Goal: Task Accomplishment & Management: Use online tool/utility

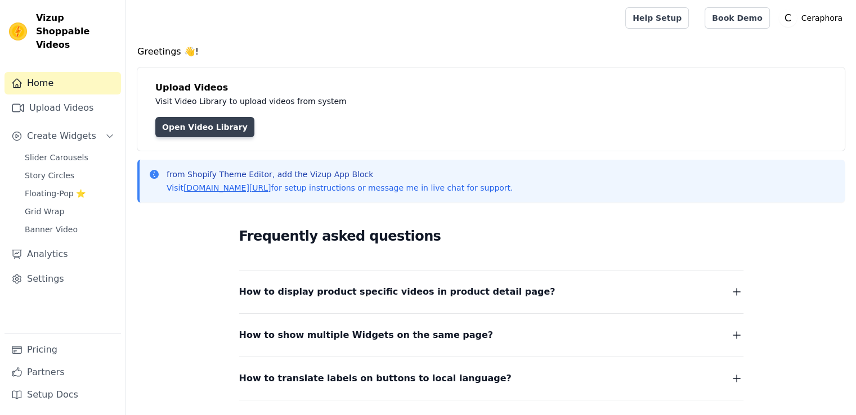
click at [205, 133] on link "Open Video Library" at bounding box center [204, 127] width 99 height 20
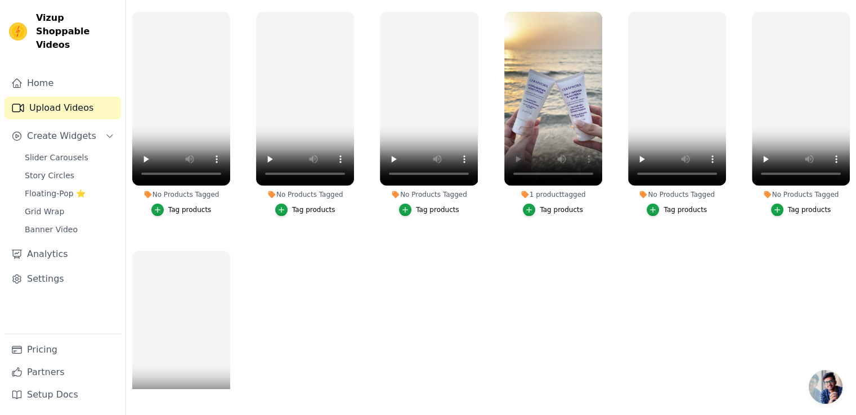
scroll to position [172, 0]
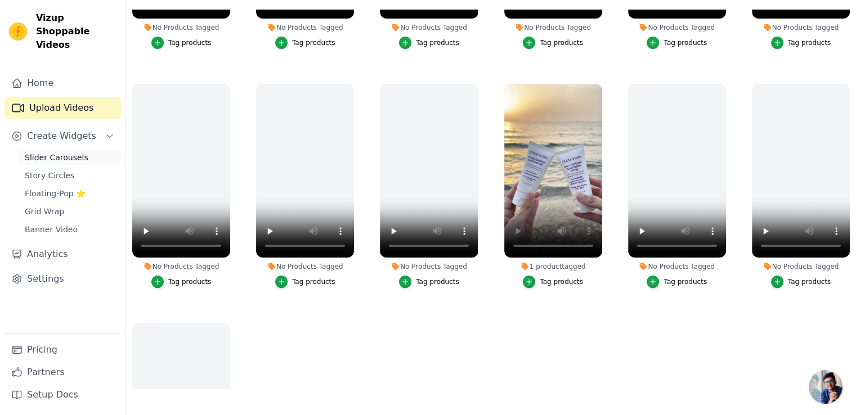
click at [74, 152] on span "Slider Carousels" at bounding box center [57, 157] width 64 height 11
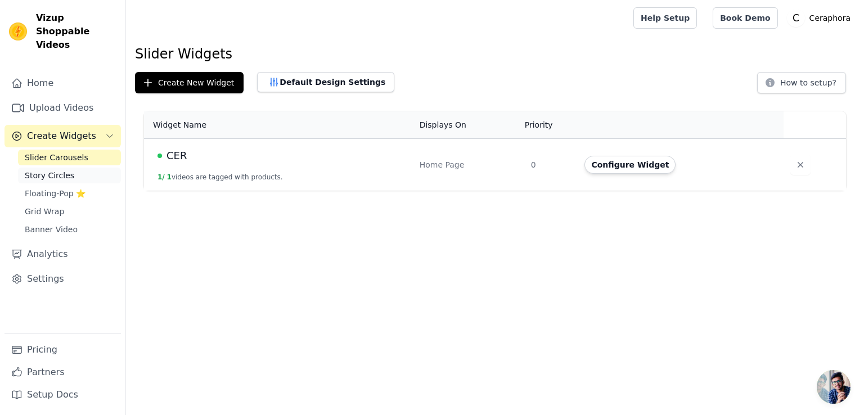
click at [65, 170] on span "Story Circles" at bounding box center [50, 175] width 50 height 11
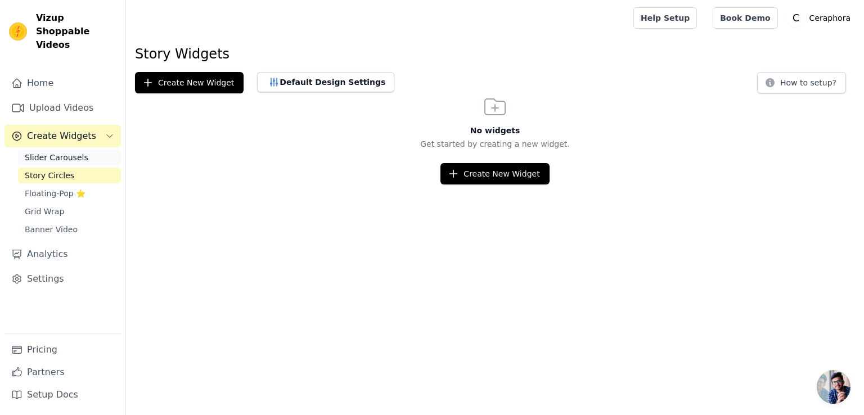
click at [80, 150] on link "Slider Carousels" at bounding box center [69, 158] width 103 height 16
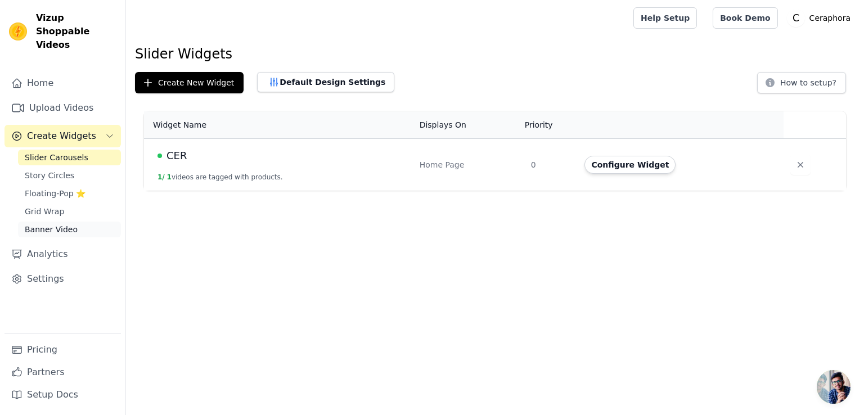
click at [82, 222] on link "Banner Video" at bounding box center [69, 230] width 103 height 16
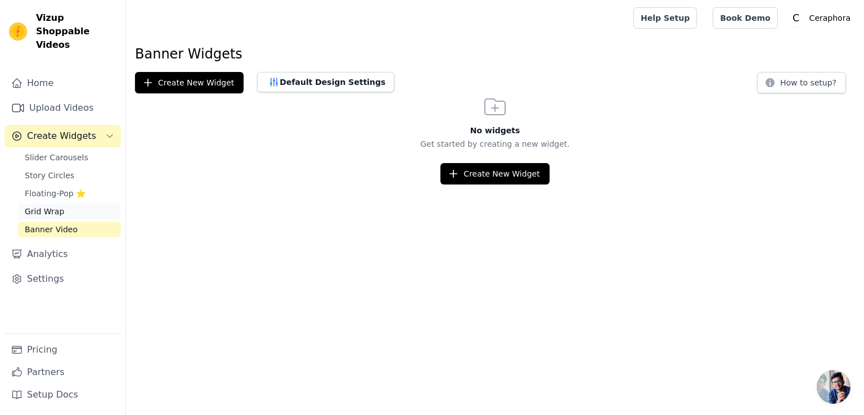
click at [77, 204] on link "Grid Wrap" at bounding box center [69, 212] width 103 height 16
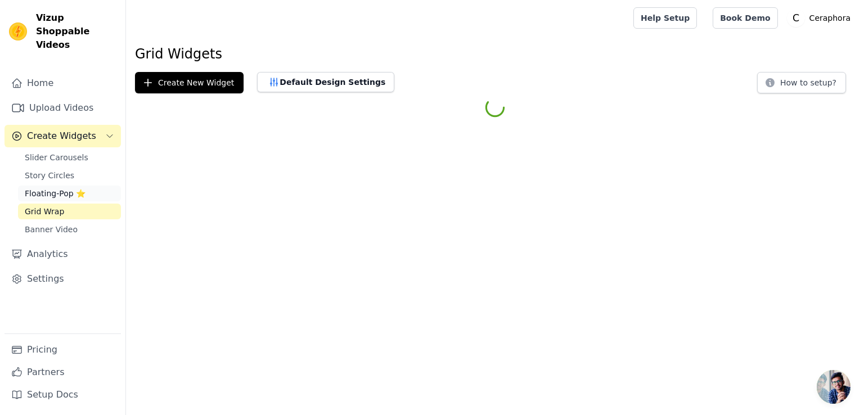
click at [77, 186] on link "Floating-Pop ⭐" at bounding box center [69, 194] width 103 height 16
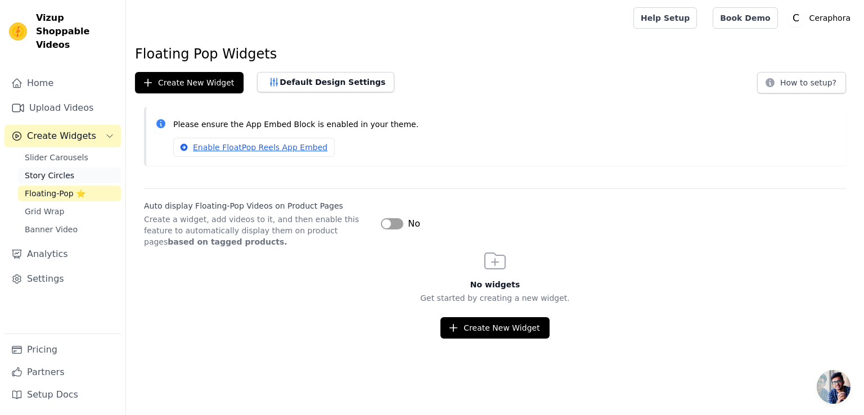
click at [78, 168] on link "Story Circles" at bounding box center [69, 176] width 103 height 16
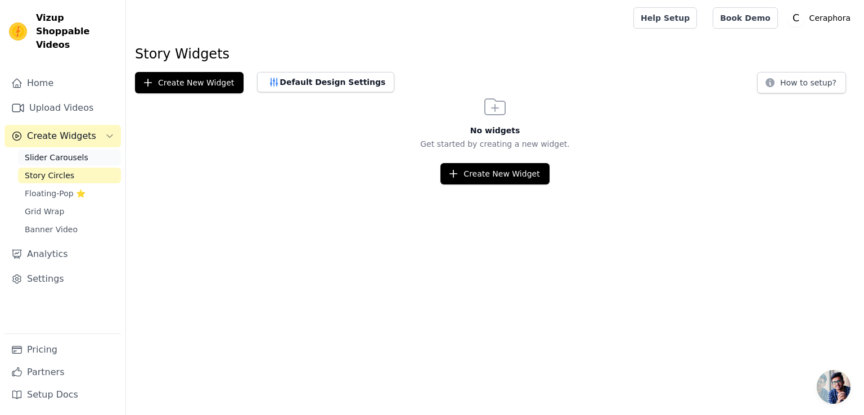
click at [83, 150] on link "Slider Carousels" at bounding box center [69, 158] width 103 height 16
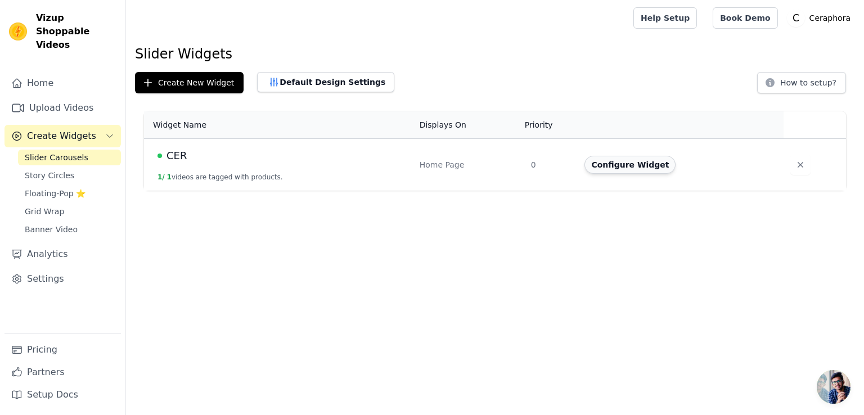
click at [658, 160] on button "Configure Widget" at bounding box center [630, 165] width 91 height 18
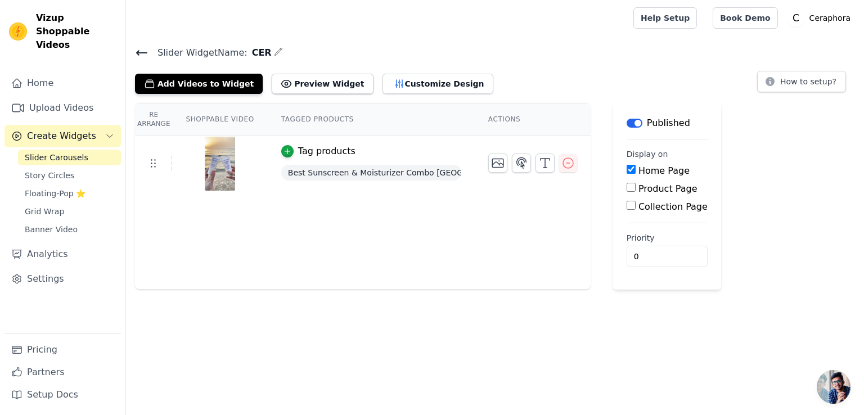
click at [567, 252] on div "Re Arrange Shoppable Video Tagged Products Actions Tag products Best Sunscreen …" at bounding box center [363, 196] width 456 height 187
click at [301, 87] on button "Preview Widget" at bounding box center [322, 84] width 101 height 20
click at [815, 88] on button "How to setup?" at bounding box center [801, 81] width 89 height 21
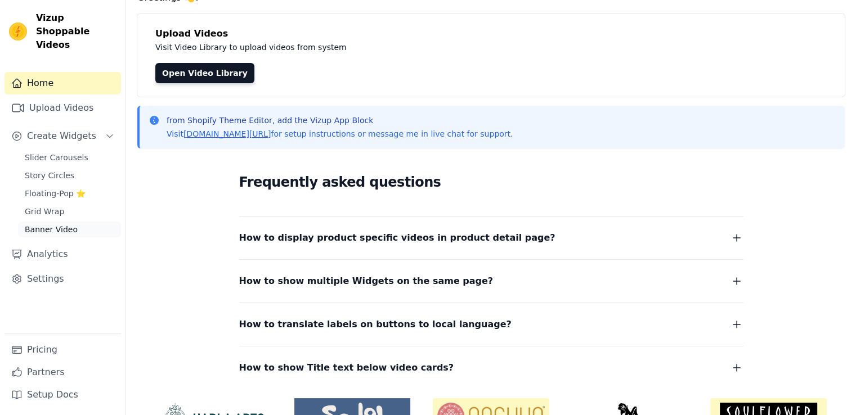
scroll to position [120, 0]
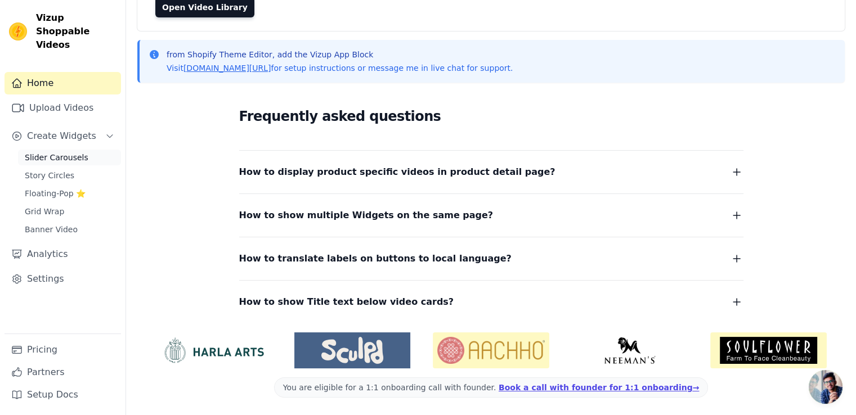
click at [79, 152] on span "Slider Carousels" at bounding box center [57, 157] width 64 height 11
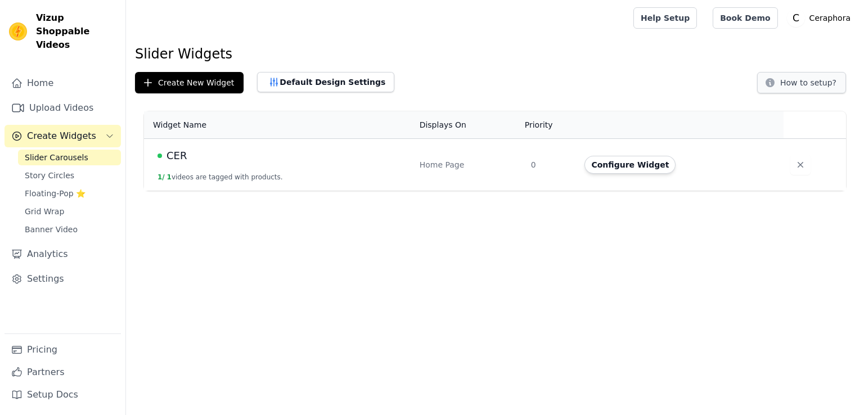
click at [824, 97] on div "Slider Widgets Create New Widget Default Design Settings How to setup? Widget N…" at bounding box center [495, 120] width 738 height 150
click at [822, 88] on button "How to setup?" at bounding box center [801, 82] width 89 height 21
click at [649, 159] on button "Configure Widget" at bounding box center [630, 165] width 91 height 18
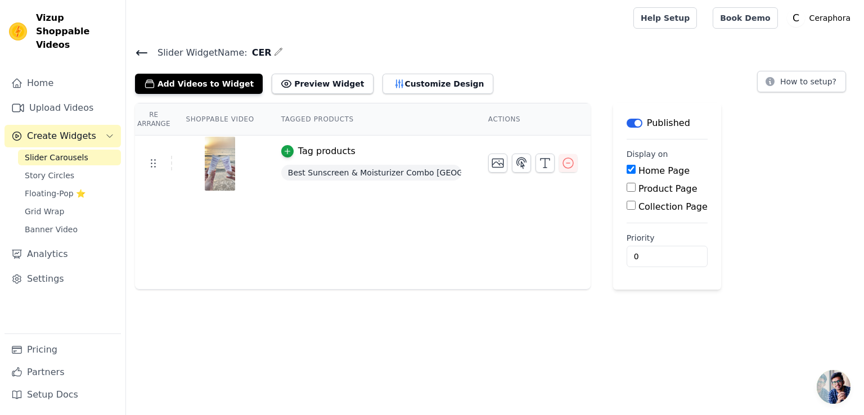
click at [321, 154] on div "Tag products" at bounding box center [326, 152] width 57 height 14
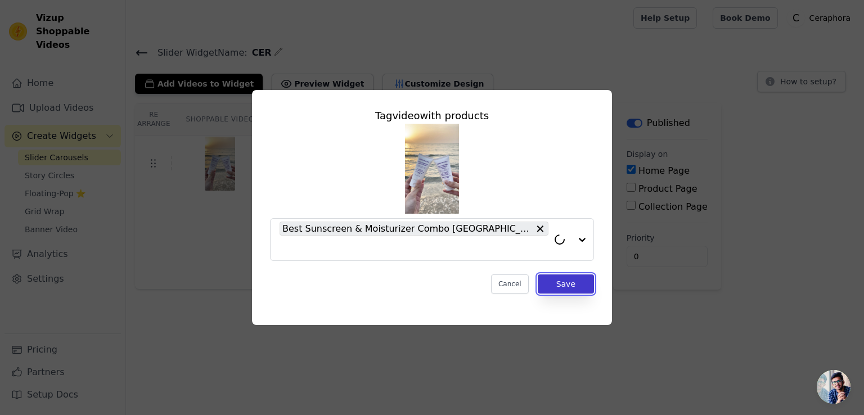
click at [573, 277] on button "Save" at bounding box center [566, 284] width 56 height 19
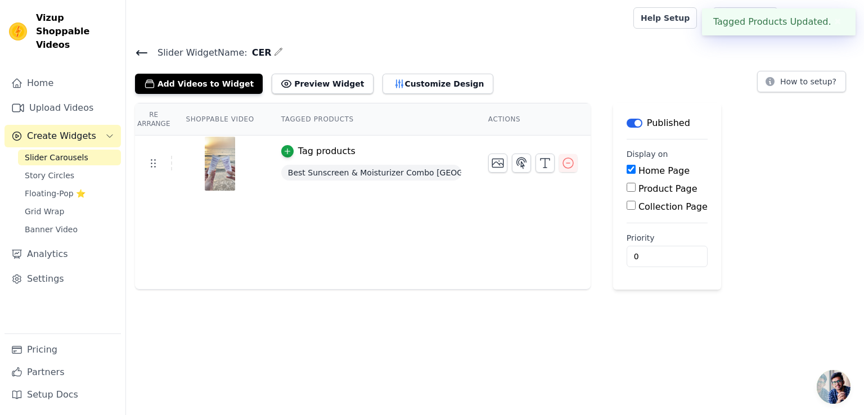
click at [627, 189] on input "Product Page" at bounding box center [631, 187] width 9 height 9
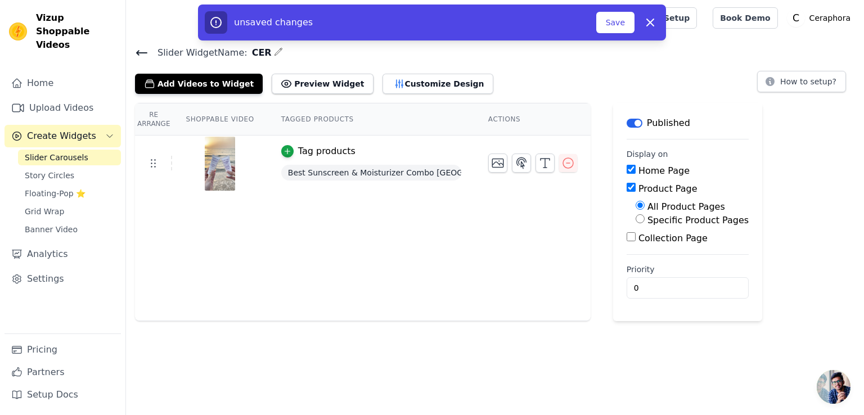
click at [627, 182] on div "Product Page" at bounding box center [688, 189] width 122 height 14
click at [627, 191] on input "Product Page" at bounding box center [631, 187] width 9 height 9
checkbox input "false"
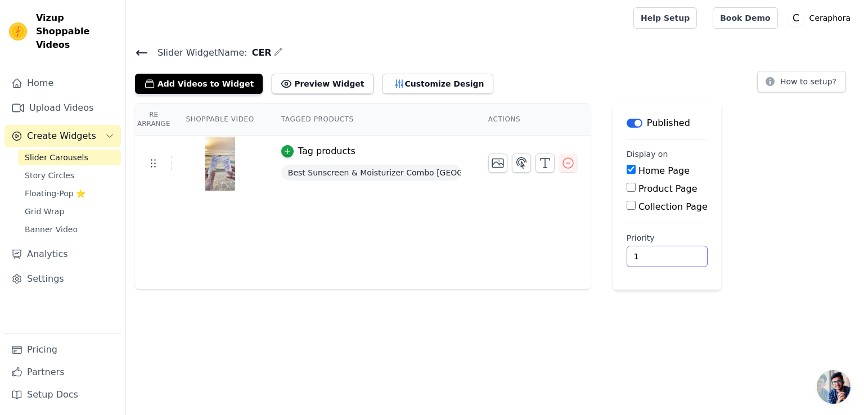
click at [662, 250] on input "1" at bounding box center [667, 256] width 81 height 21
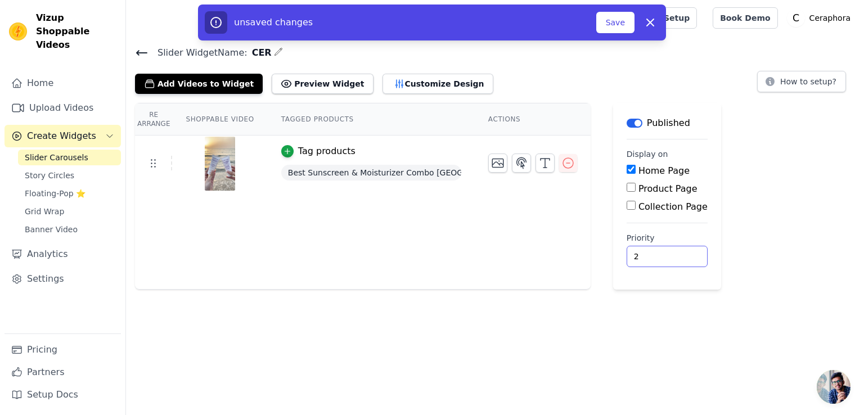
click at [662, 250] on input "2" at bounding box center [667, 256] width 81 height 21
click at [662, 250] on input "3" at bounding box center [667, 256] width 81 height 21
click at [662, 250] on input "4" at bounding box center [667, 256] width 81 height 21
click at [667, 258] on input "3" at bounding box center [667, 256] width 81 height 21
click at [667, 258] on input "2" at bounding box center [667, 256] width 81 height 21
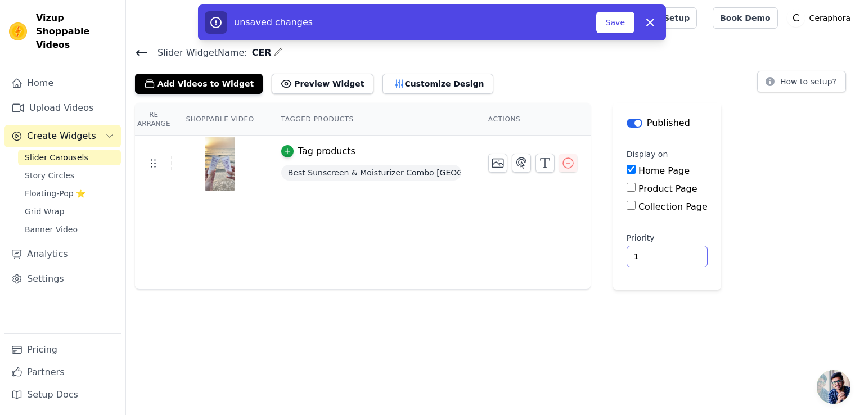
click at [667, 258] on input "1" at bounding box center [667, 256] width 81 height 21
type input "0"
click at [666, 257] on input "0" at bounding box center [667, 256] width 81 height 21
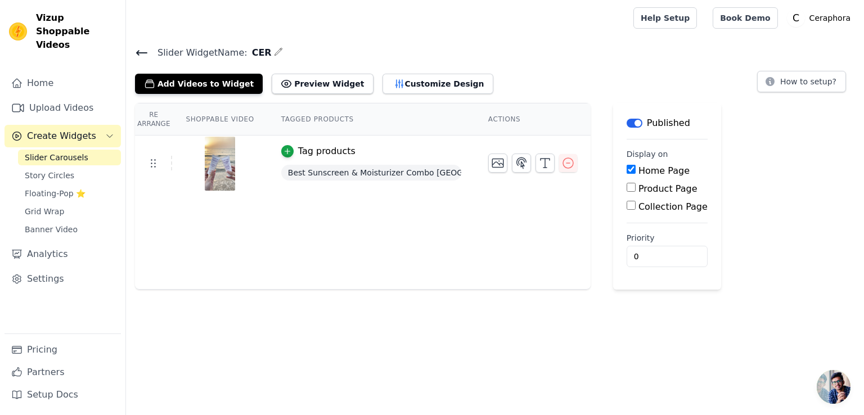
drag, startPoint x: 524, startPoint y: 314, endPoint x: 518, endPoint y: 311, distance: 7.1
click at [524, 290] on html "Vizup Shoppable Videos Home Upload Videos Create Widgets Slider Carousels Story…" at bounding box center [432, 145] width 864 height 290
click at [407, 93] on div "Slider Widget Name: CER Add Videos to Widget Preview Widget Customize Design Ho…" at bounding box center [495, 167] width 738 height 245
click at [412, 80] on button "Customize Design" at bounding box center [438, 84] width 111 height 20
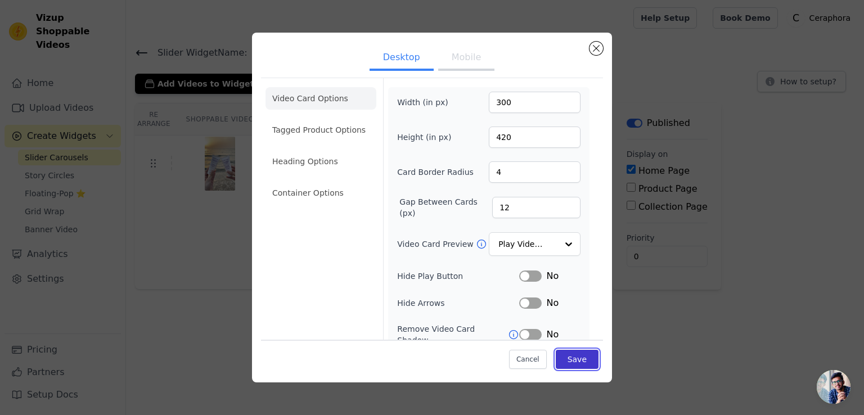
click at [569, 364] on button "Save" at bounding box center [577, 359] width 43 height 19
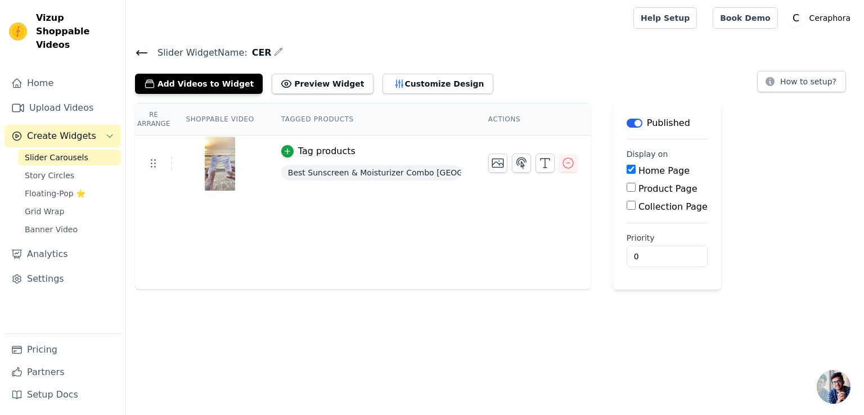
click at [837, 391] on span "Open chat" at bounding box center [834, 387] width 34 height 34
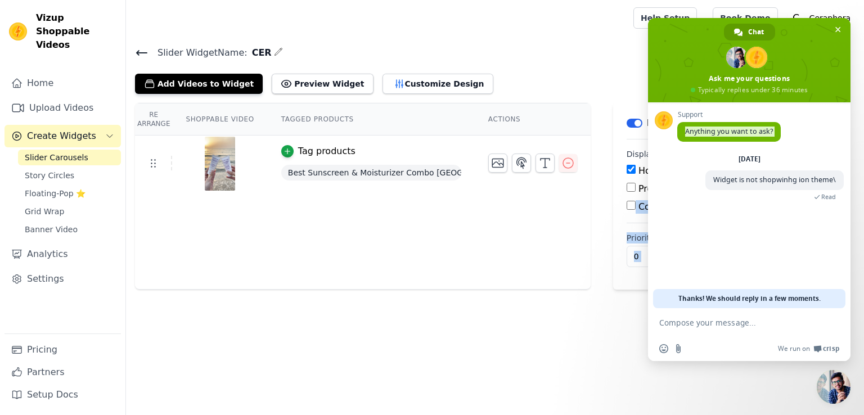
drag, startPoint x: 717, startPoint y: 183, endPoint x: 864, endPoint y: 177, distance: 147.0
click at [864, 177] on body "Vizup Shoppable Videos Home Upload Videos Create Widgets Slider Carousels Story…" at bounding box center [432, 145] width 864 height 290
click at [827, 184] on span "Widget is not shopwinhg ion theme\" at bounding box center [775, 180] width 123 height 10
click at [826, 184] on span "Widget is not shopwinhg ion theme\" at bounding box center [775, 180] width 123 height 10
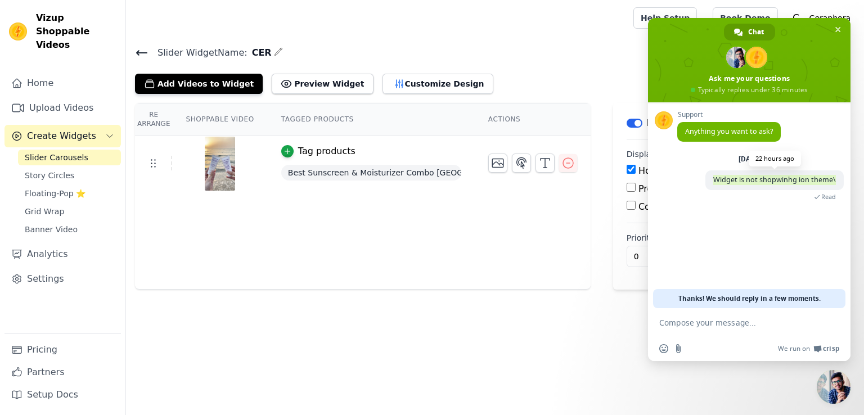
click at [826, 184] on span "Widget is not shopwinhg ion theme\" at bounding box center [775, 180] width 123 height 10
click at [824, 183] on span "Widget is not shopwinhg ion theme\" at bounding box center [775, 180] width 123 height 10
click at [810, 185] on span "Widget is not shopwinhg ion theme\" at bounding box center [775, 181] width 138 height 20
click at [65, 102] on link "Upload Videos" at bounding box center [63, 108] width 116 height 23
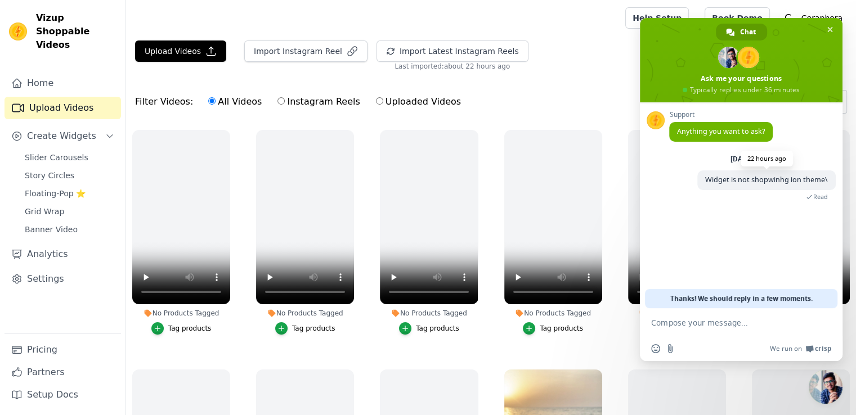
click at [781, 180] on span "Widget is not shopwinhg ion theme\" at bounding box center [766, 180] width 123 height 10
copy span "Widget is not shopwinhg ion theme\"
click at [735, 327] on textarea "Compose your message..." at bounding box center [730, 322] width 158 height 28
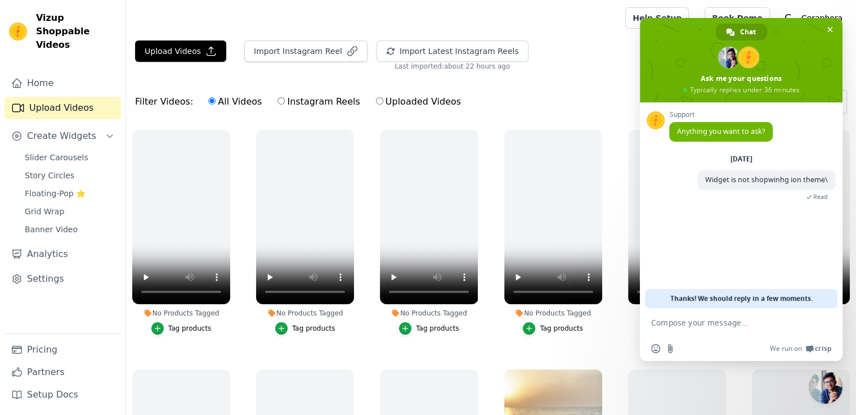
paste textarea "Widget is not shopwinhg ion theme\"
type textarea "Widget is not shopwinhg ion theme\"
click at [824, 25] on span "Close chat" at bounding box center [830, 30] width 12 height 12
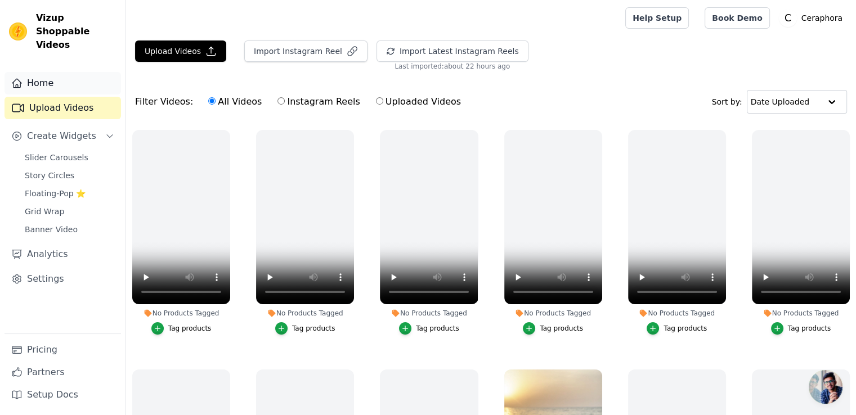
click at [45, 74] on link "Home" at bounding box center [63, 83] width 116 height 23
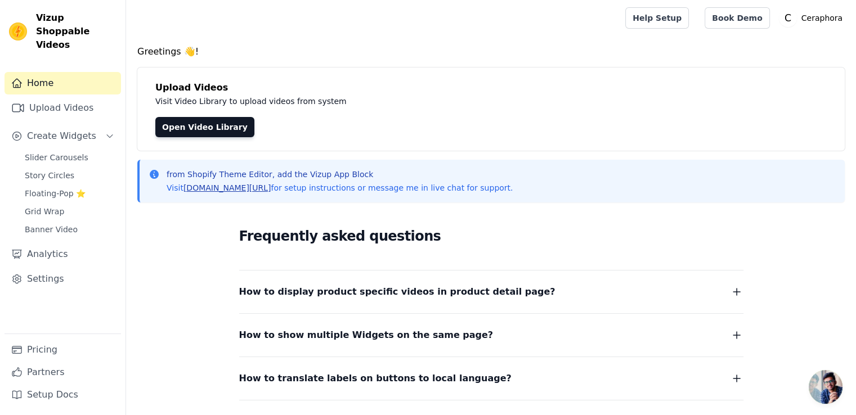
click at [210, 188] on link "vizupcommerce.com/docs" at bounding box center [227, 187] width 88 height 9
